Goal: Task Accomplishment & Management: Manage account settings

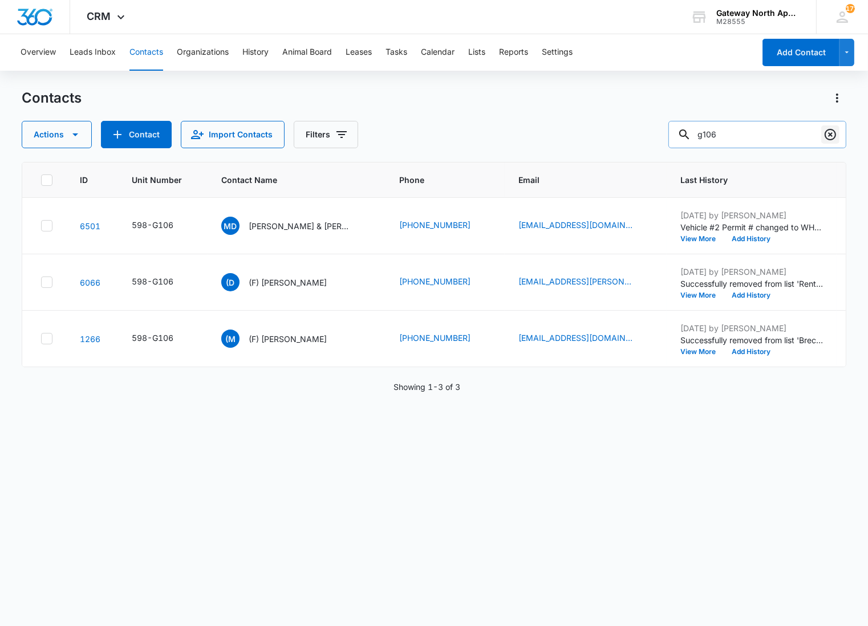
click at [828, 131] on icon "Clear" at bounding box center [830, 135] width 14 height 14
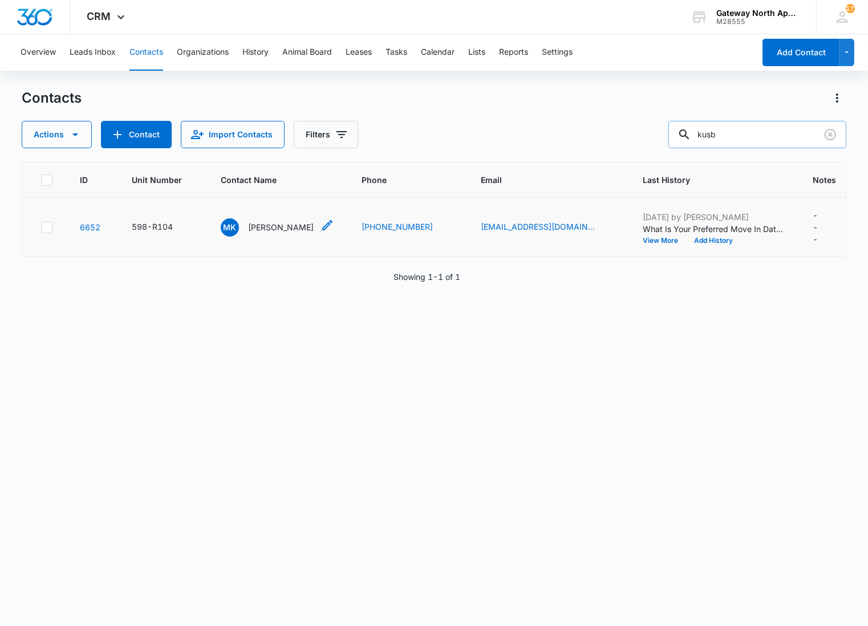
type input "kusb"
click at [269, 231] on p "[PERSON_NAME]" at bounding box center [281, 227] width 66 height 12
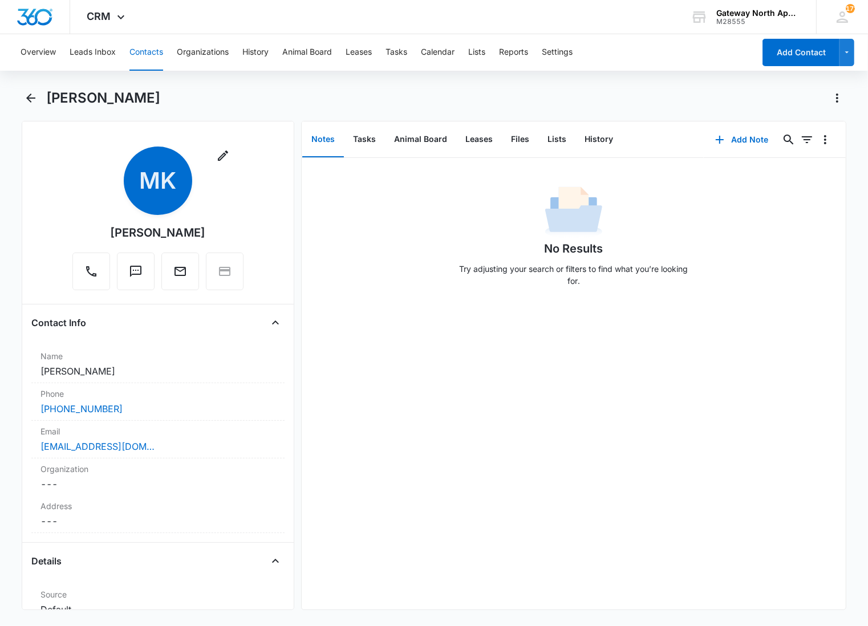
click at [10, 129] on main "[PERSON_NAME] Remove MK [PERSON_NAME] Contact Info Name Cancel Save Changes [PE…" at bounding box center [434, 356] width 868 height 535
click at [32, 103] on icon "Back" at bounding box center [31, 98] width 14 height 14
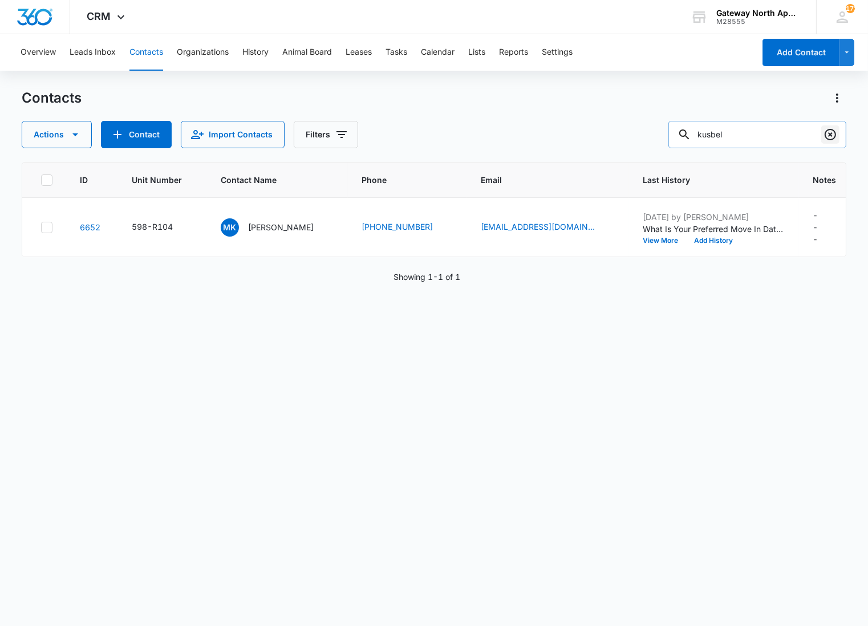
click at [830, 132] on icon "Clear" at bounding box center [830, 135] width 14 height 14
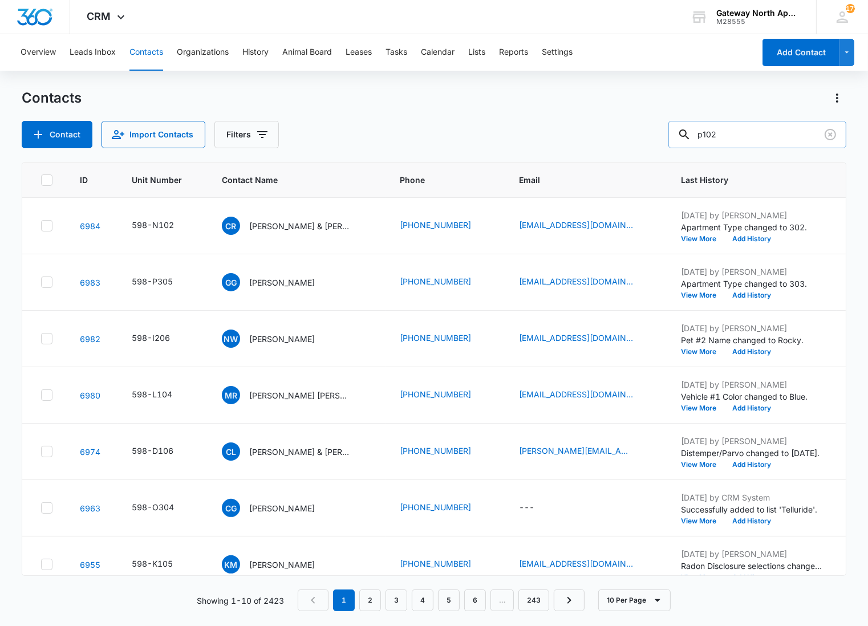
type input "p102"
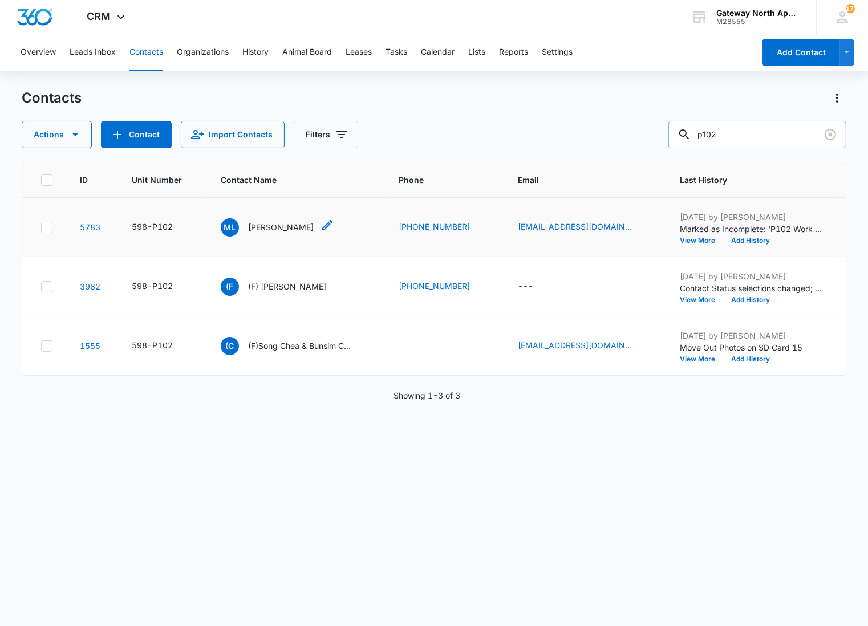
click at [284, 229] on p "[PERSON_NAME]" at bounding box center [281, 227] width 66 height 12
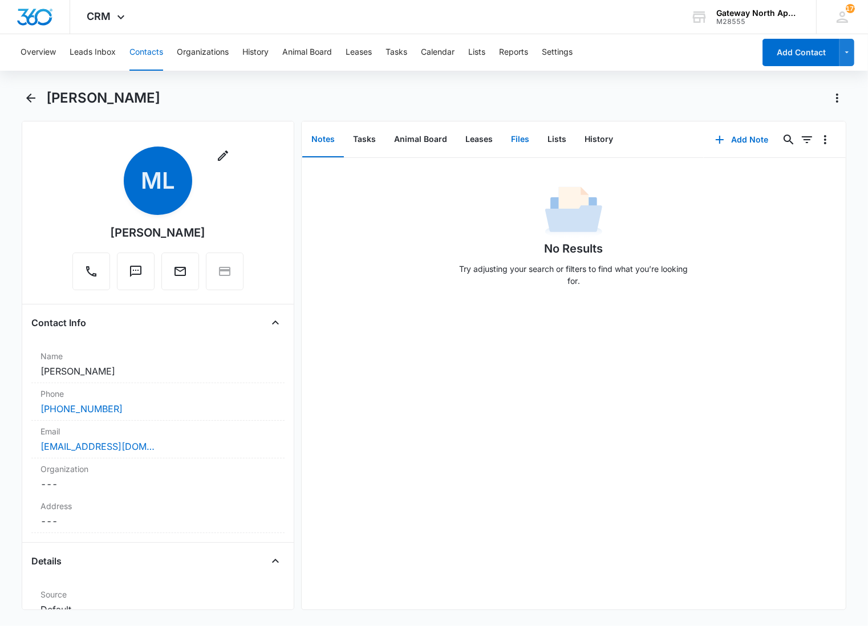
click at [513, 138] on button "Files" at bounding box center [520, 139] width 36 height 35
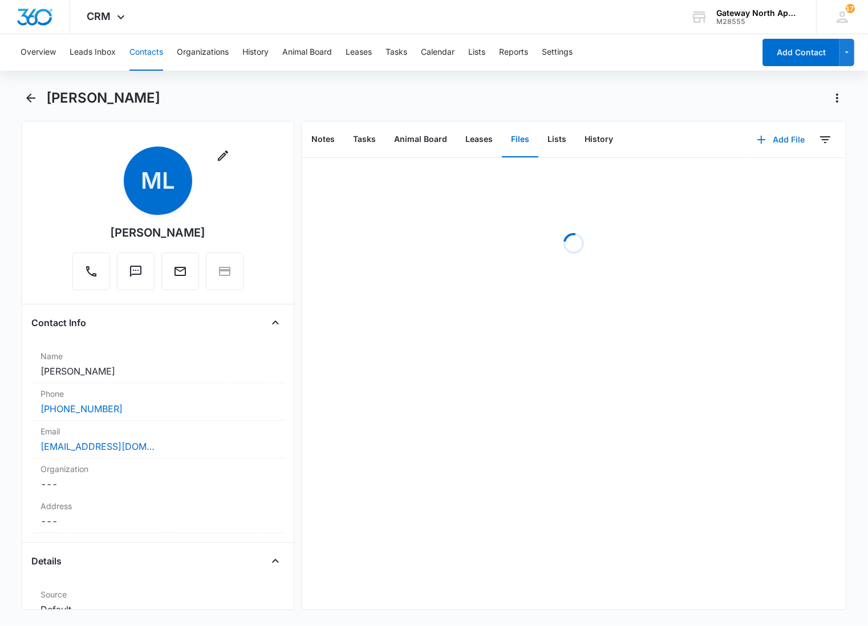
click at [787, 141] on button "Add File" at bounding box center [780, 139] width 71 height 27
click at [759, 172] on div "Upload Files" at bounding box center [765, 176] width 46 height 8
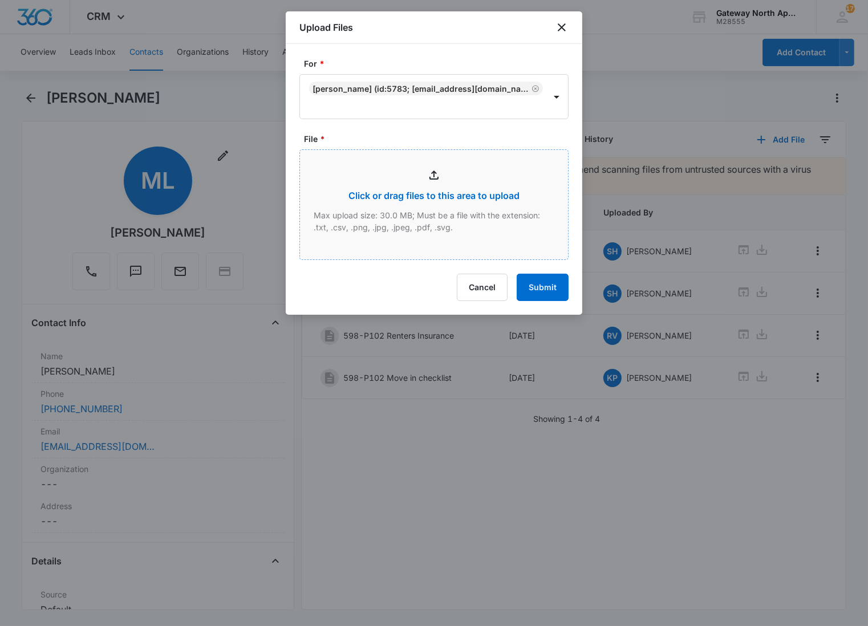
type input "C:\fakepath\P102_10072025090759.pdf"
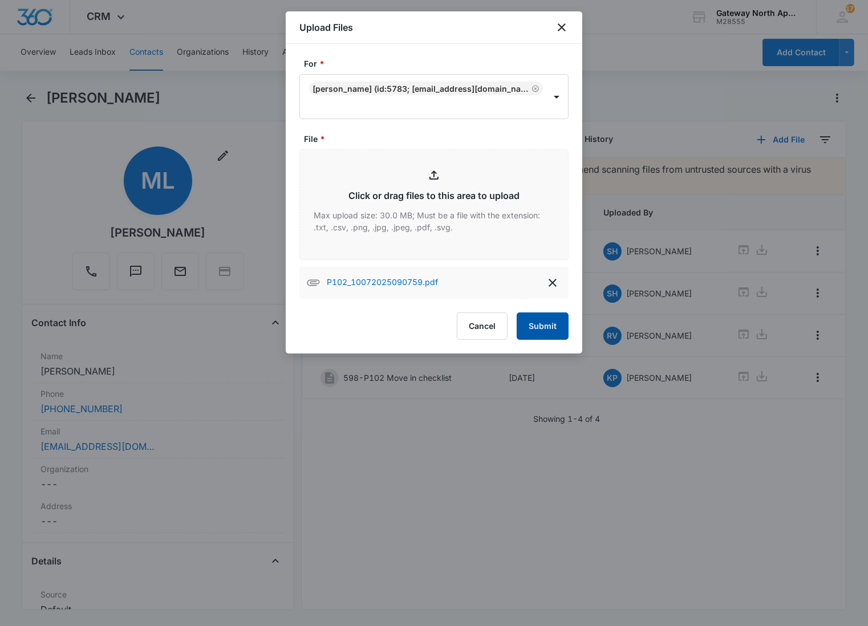
click at [551, 336] on button "Submit" at bounding box center [543, 325] width 52 height 27
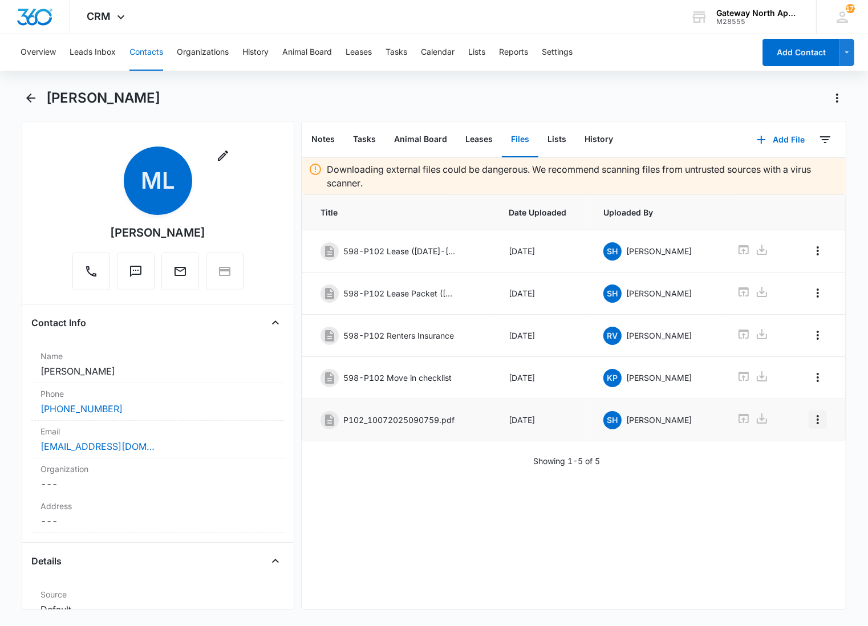
click at [811, 422] on icon "Overflow Menu" at bounding box center [818, 420] width 14 height 14
click at [785, 455] on div "Edit" at bounding box center [777, 456] width 24 height 8
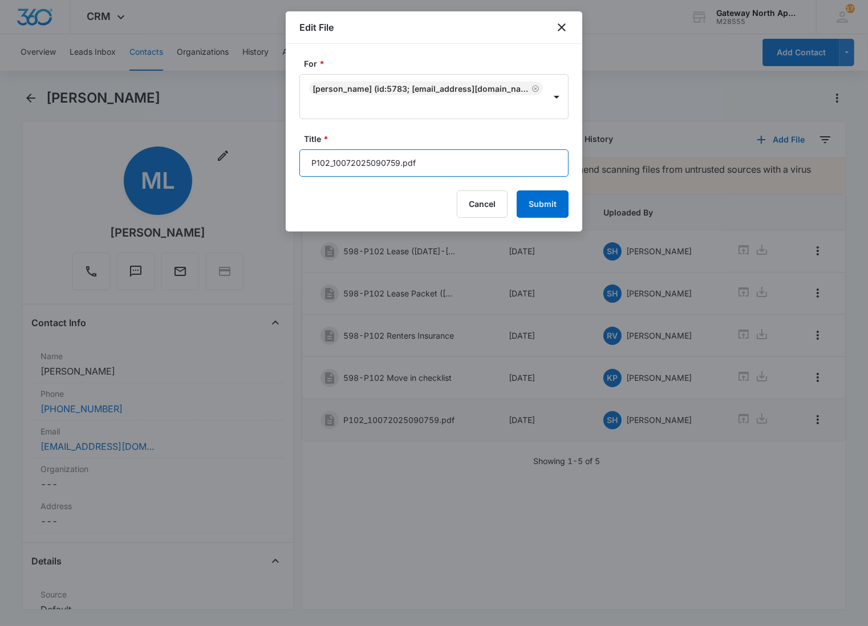
drag, startPoint x: 426, startPoint y: 156, endPoint x: 263, endPoint y: 132, distance: 165.5
click at [263, 132] on body "CRM Apps Reputation Websites Forms CRM Email Social Content Ads Intelligence Fi…" at bounding box center [434, 313] width 868 height 626
type input "598-P102 Renewal [DATE]-[DATE]"
click at [517, 190] on button "Submit" at bounding box center [543, 203] width 52 height 27
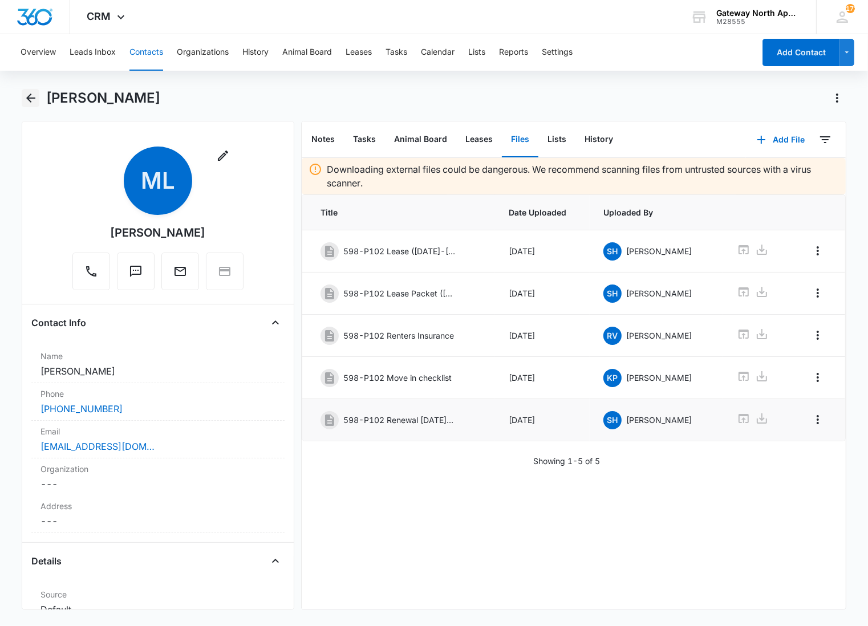
click at [35, 105] on button "Back" at bounding box center [31, 98] width 18 height 18
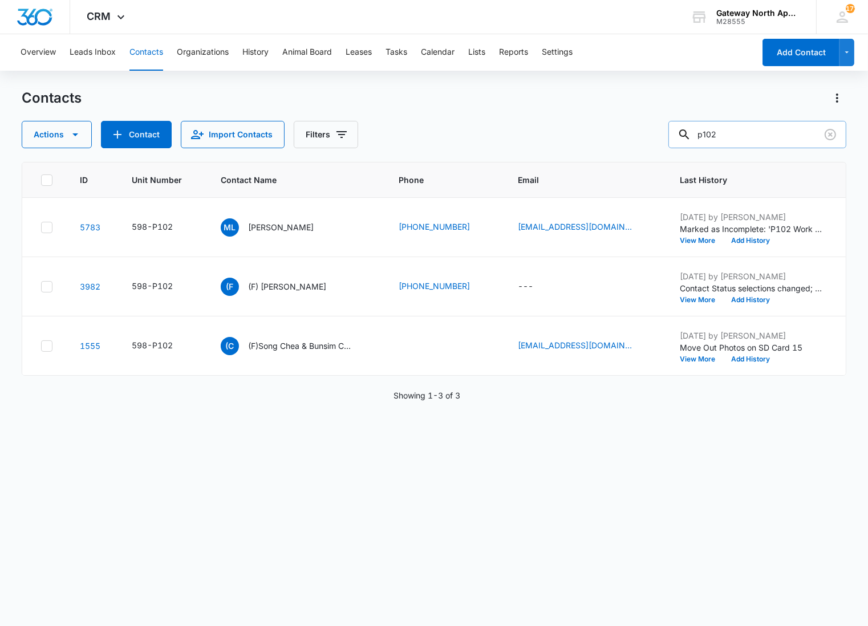
click at [839, 139] on input "p102" at bounding box center [757, 134] width 178 height 27
click at [834, 135] on icon "Clear" at bounding box center [830, 135] width 14 height 14
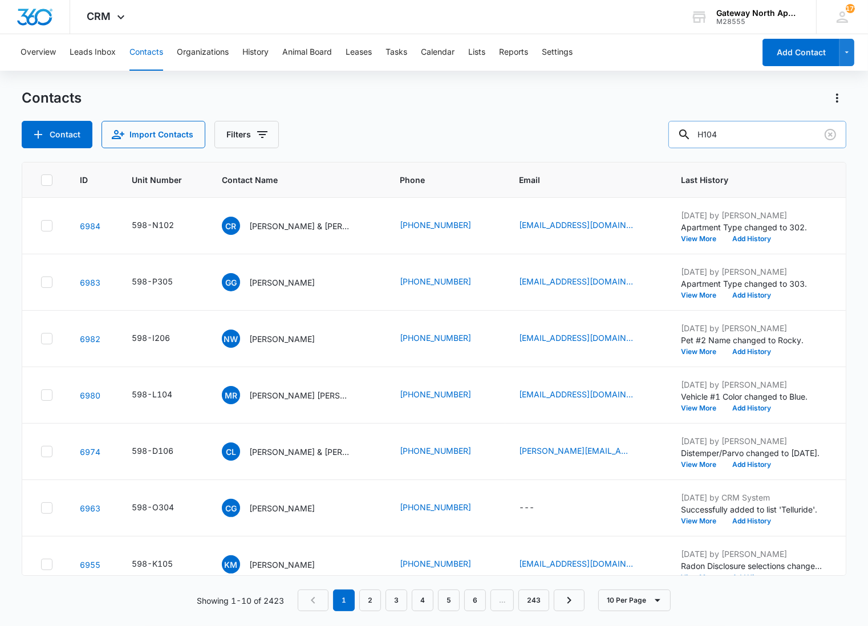
type input "H104"
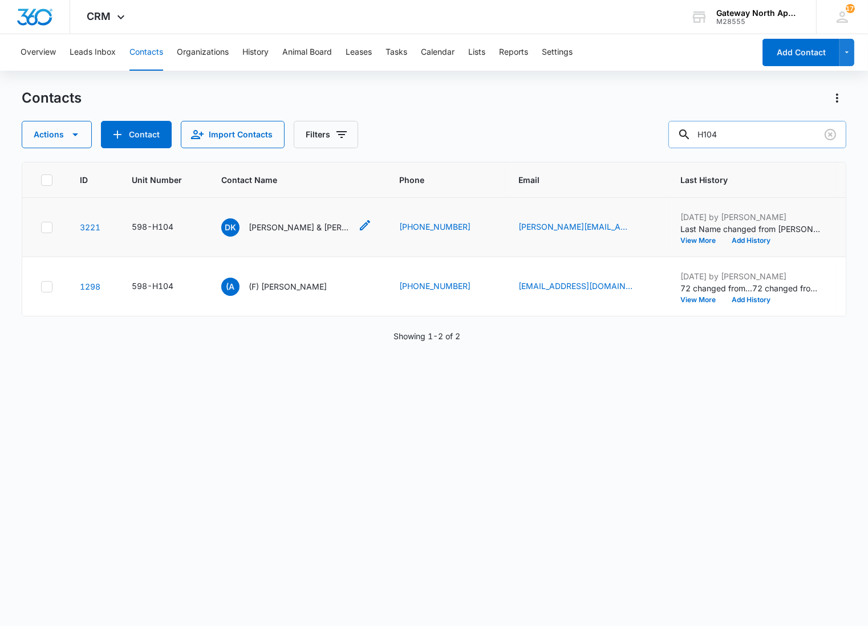
click at [275, 230] on p "[PERSON_NAME] & [PERSON_NAME]" at bounding box center [300, 227] width 103 height 12
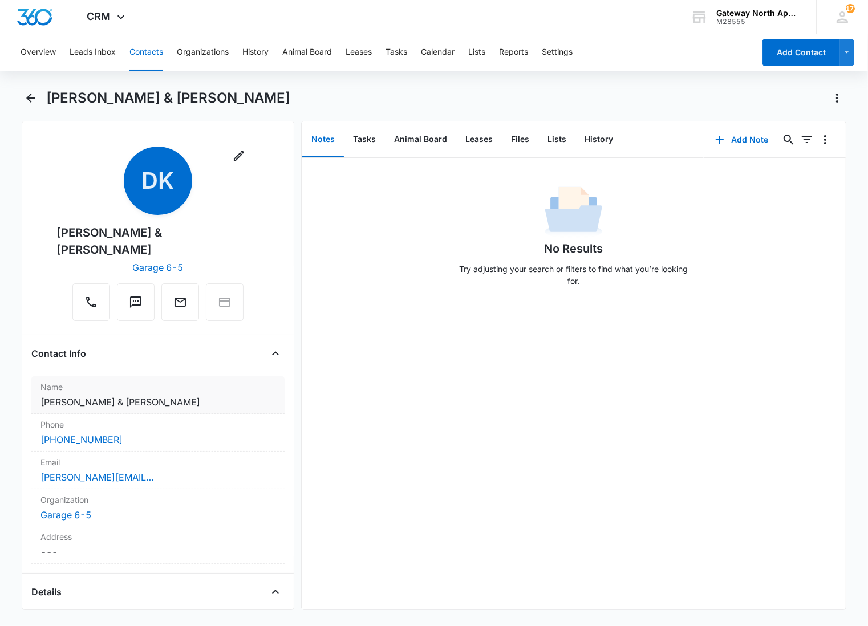
click at [185, 409] on div "Name Cancel Save Changes [PERSON_NAME] & [PERSON_NAME]" at bounding box center [157, 395] width 253 height 38
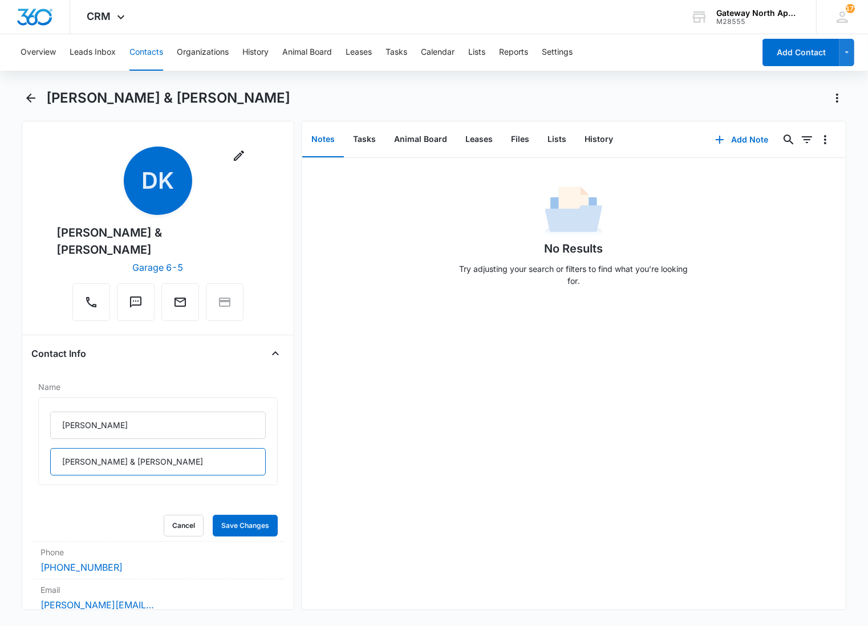
drag, startPoint x: 104, startPoint y: 462, endPoint x: 0, endPoint y: 466, distance: 104.4
click at [0, 466] on main "[PERSON_NAME] & [PERSON_NAME] Remove DK [PERSON_NAME] & [PERSON_NAME] Garage 6-…" at bounding box center [434, 356] width 868 height 535
drag, startPoint x: 201, startPoint y: 458, endPoint x: 101, endPoint y: 464, distance: 99.9
click at [101, 464] on input "[PERSON_NAME] & [PERSON_NAME]" at bounding box center [158, 461] width 216 height 27
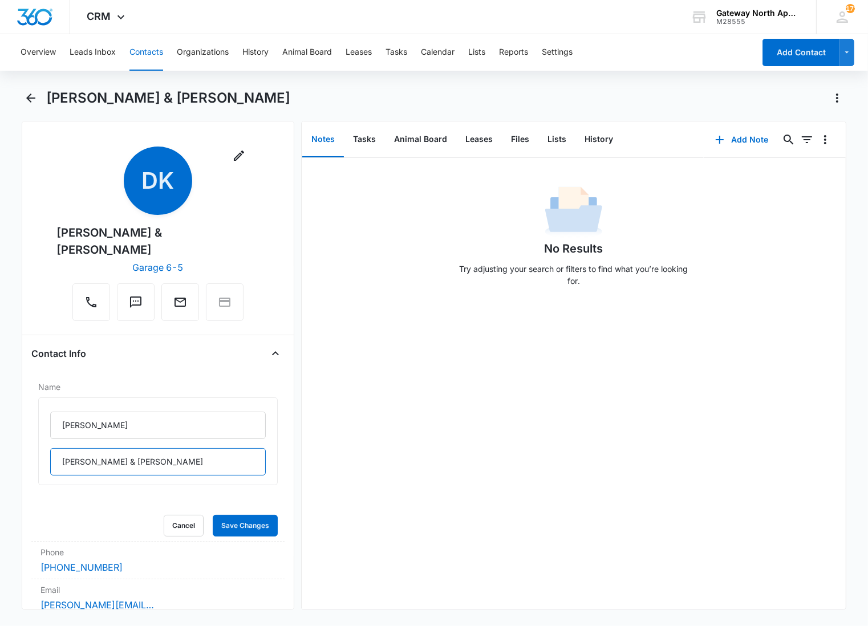
drag, startPoint x: 101, startPoint y: 464, endPoint x: 20, endPoint y: 465, distance: 81.0
click at [20, 465] on main "[PERSON_NAME] & [PERSON_NAME] Remove DK [PERSON_NAME] & [PERSON_NAME] Garage 6-…" at bounding box center [434, 356] width 868 height 535
type input "[PERSON_NAME]"
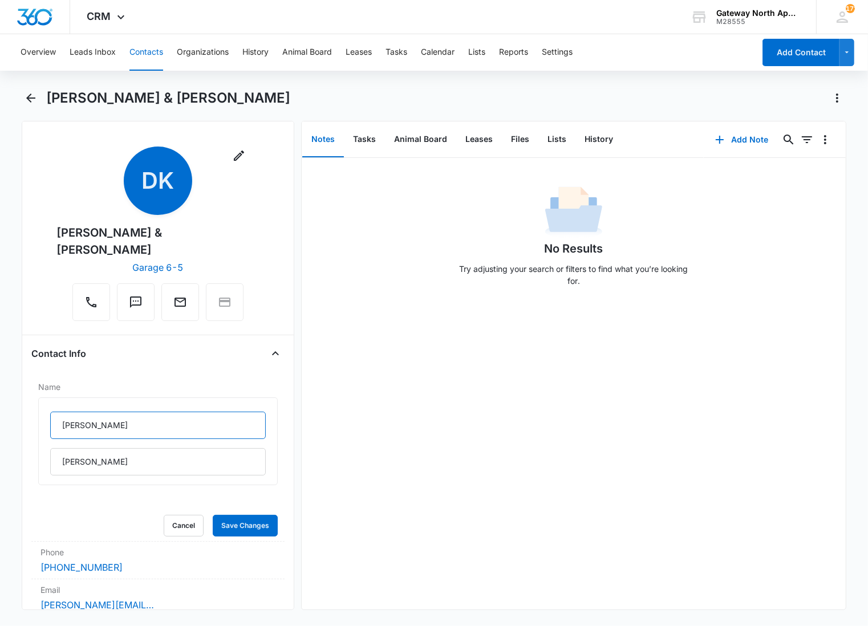
drag, startPoint x: 90, startPoint y: 430, endPoint x: 0, endPoint y: 407, distance: 92.9
click at [0, 429] on main "[PERSON_NAME] & [PERSON_NAME] Remove DK [PERSON_NAME] & [PERSON_NAME] Garage 6-…" at bounding box center [434, 356] width 868 height 535
paste input "[PERSON_NAME]"
type input "[PERSON_NAME]"
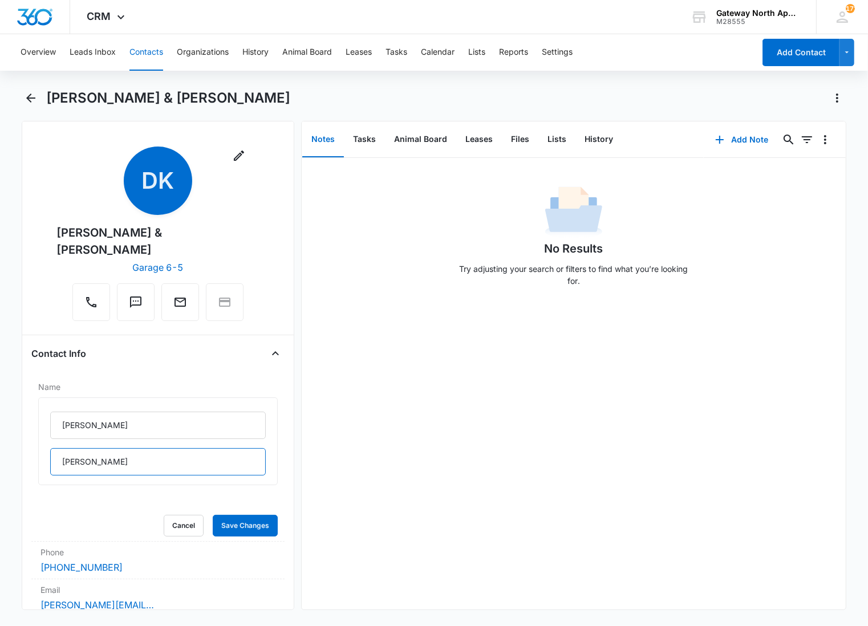
drag, startPoint x: 162, startPoint y: 456, endPoint x: 0, endPoint y: 465, distance: 162.7
click at [0, 465] on main "[PERSON_NAME] & [PERSON_NAME] Remove DK [PERSON_NAME] & [PERSON_NAME] Garage 6-…" at bounding box center [434, 356] width 868 height 535
click at [259, 532] on button "Save Changes" at bounding box center [245, 526] width 65 height 22
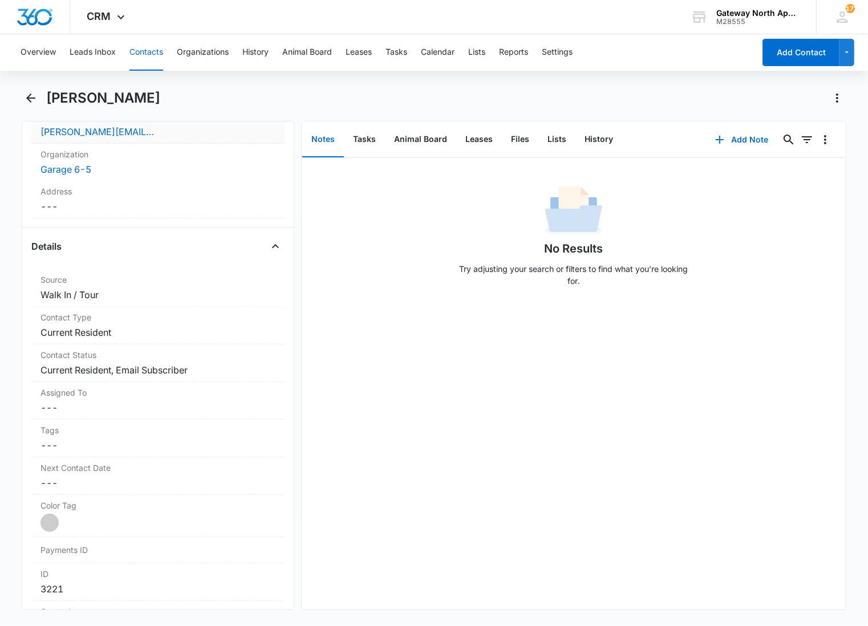
scroll to position [316, 0]
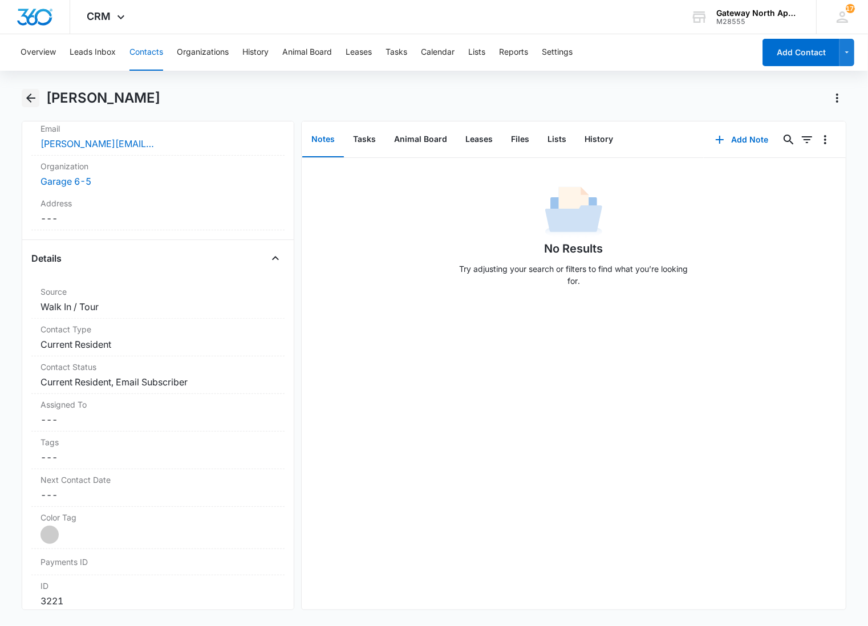
click at [36, 98] on icon "Back" at bounding box center [31, 98] width 14 height 14
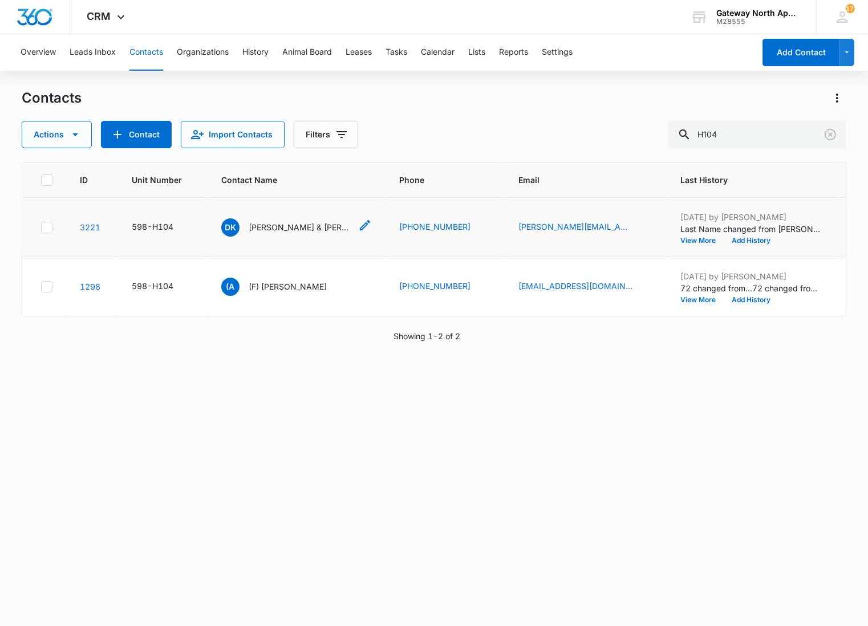
click at [335, 230] on p "[PERSON_NAME] & [PERSON_NAME]" at bounding box center [300, 227] width 103 height 12
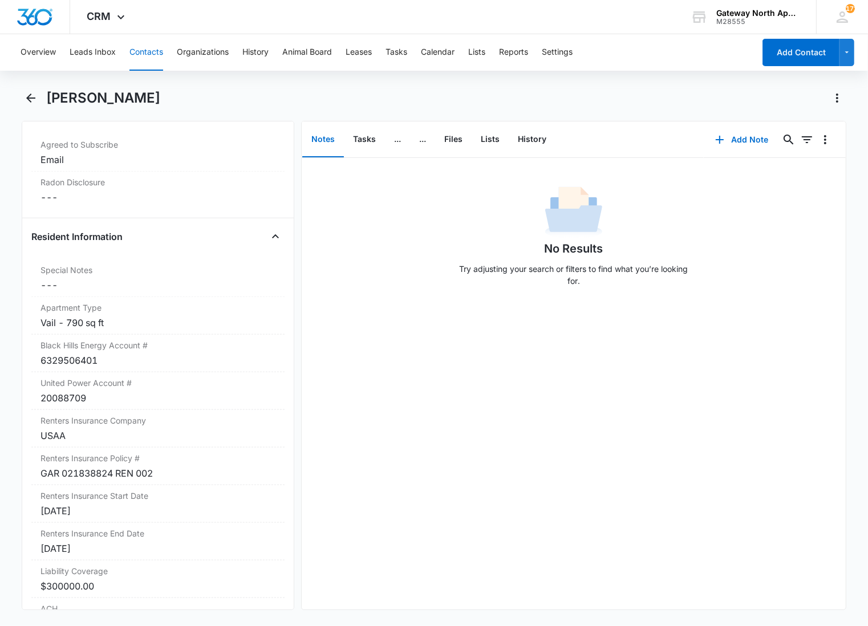
scroll to position [1062, 0]
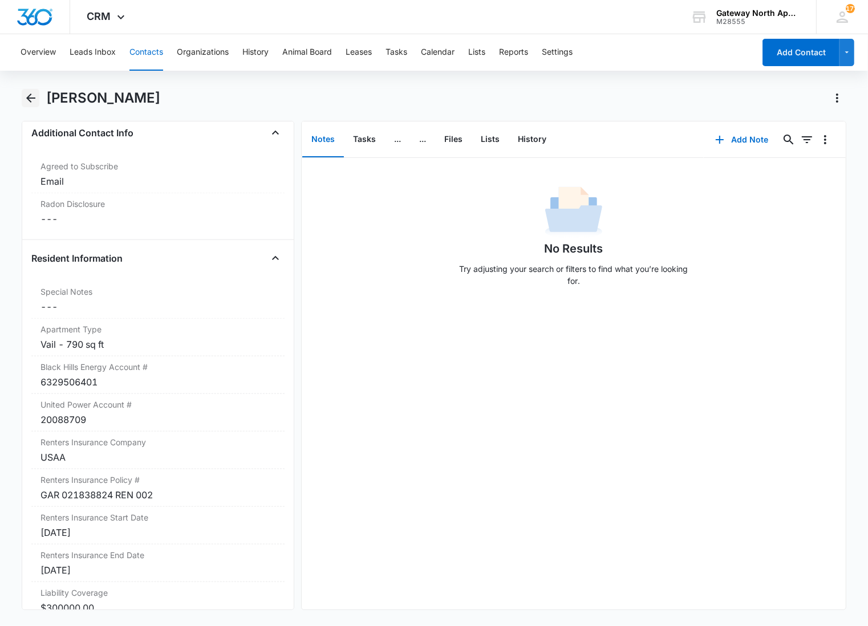
click at [35, 99] on icon "Back" at bounding box center [31, 98] width 14 height 14
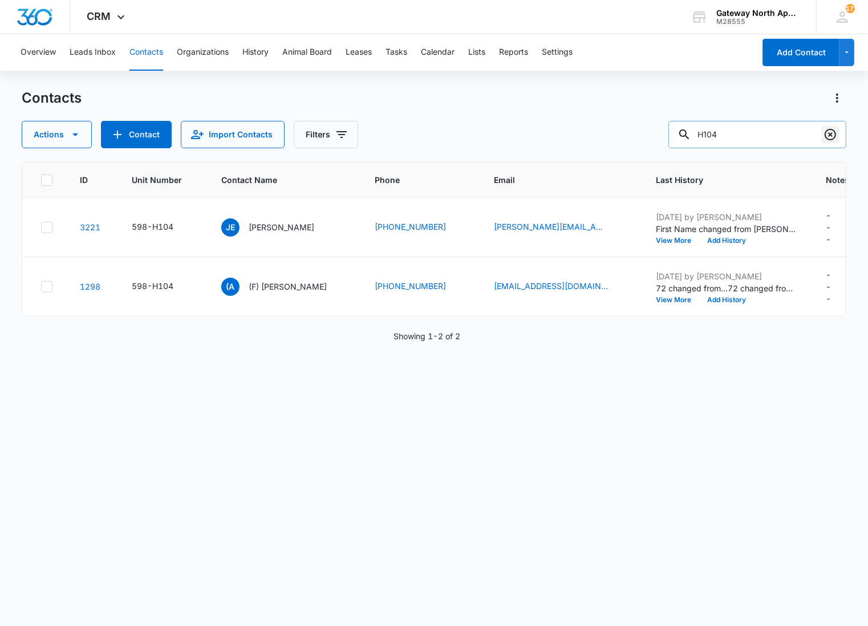
click at [838, 135] on button "Clear" at bounding box center [830, 134] width 18 height 18
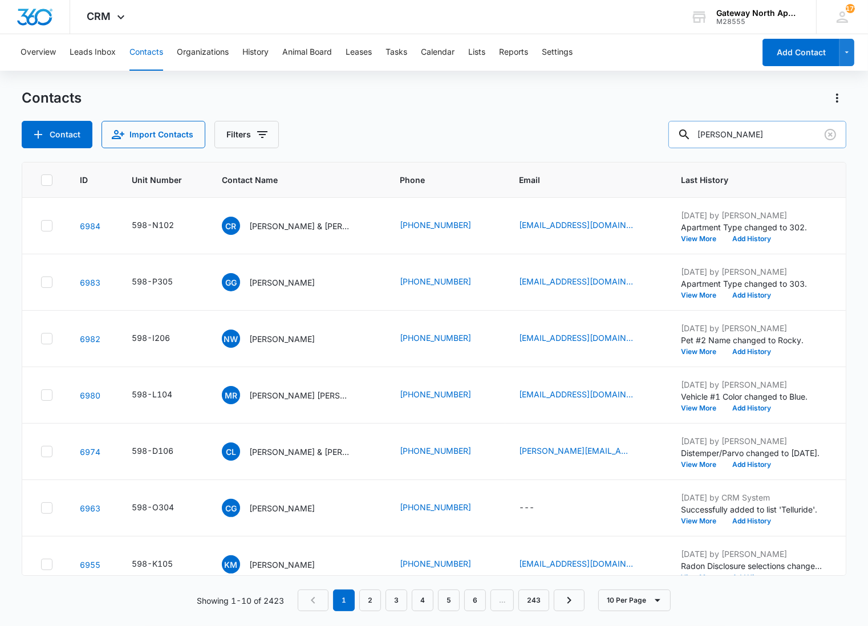
type input "[PERSON_NAME]"
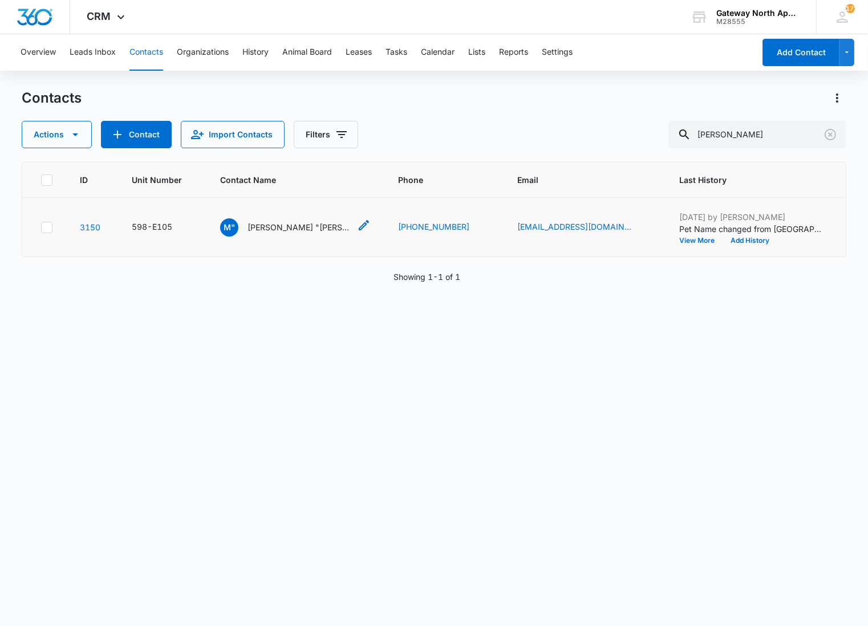
click at [308, 225] on p "[PERSON_NAME] "[PERSON_NAME]" [PERSON_NAME]" at bounding box center [298, 227] width 103 height 12
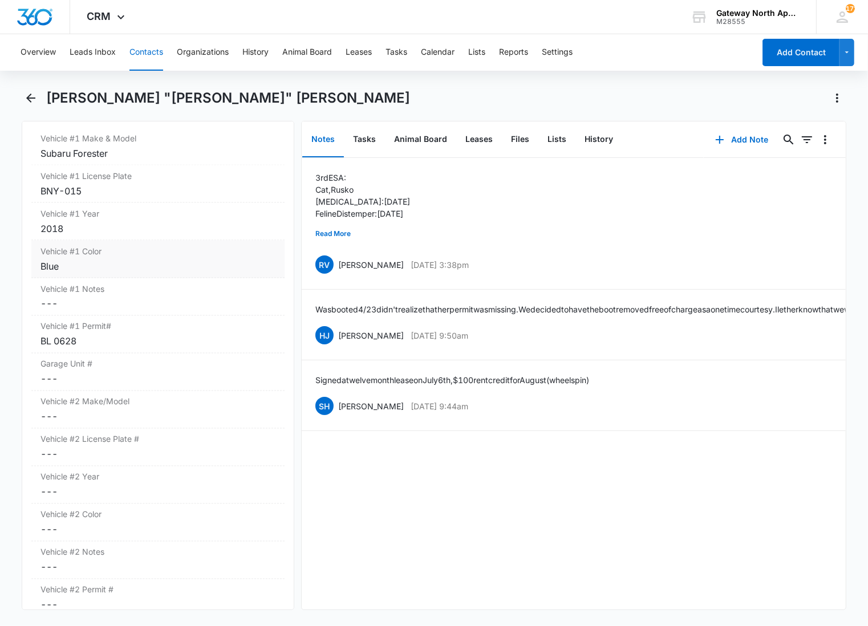
scroll to position [1647, 0]
